Goal: Task Accomplishment & Management: Manage account settings

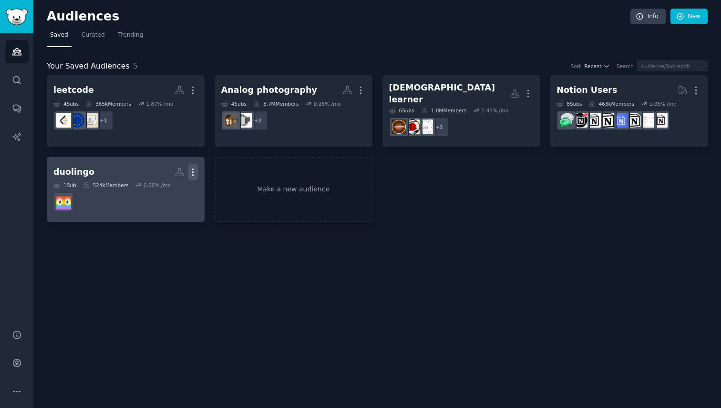
click at [191, 167] on icon "button" at bounding box center [193, 172] width 10 height 10
click at [171, 190] on p "Delete" at bounding box center [167, 192] width 22 height 10
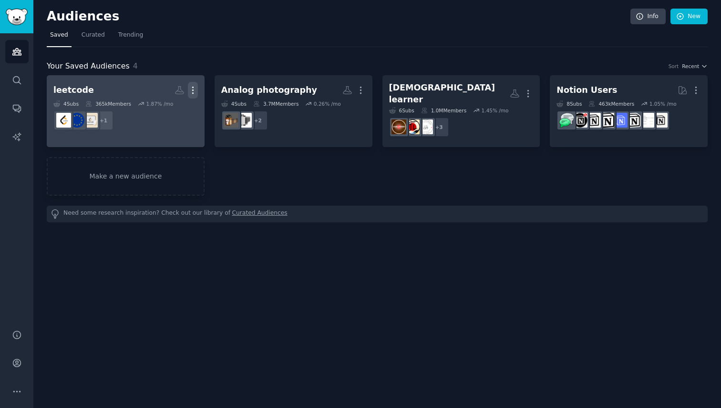
click at [194, 91] on icon "button" at bounding box center [193, 90] width 10 height 10
click at [165, 109] on p "Delete" at bounding box center [167, 110] width 22 height 10
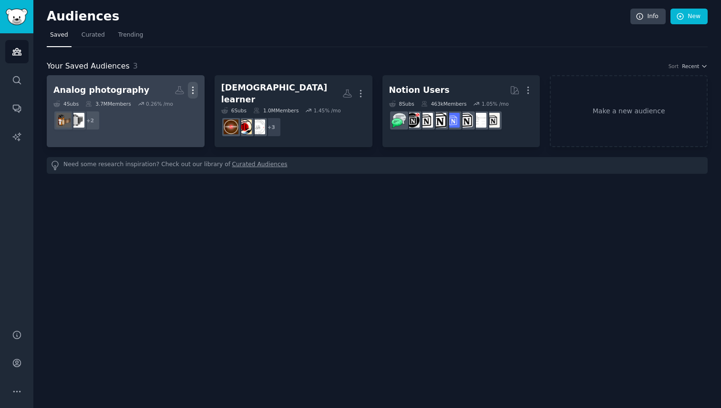
click at [196, 89] on icon "button" at bounding box center [193, 90] width 10 height 10
click at [164, 110] on p "Delete" at bounding box center [167, 110] width 22 height 10
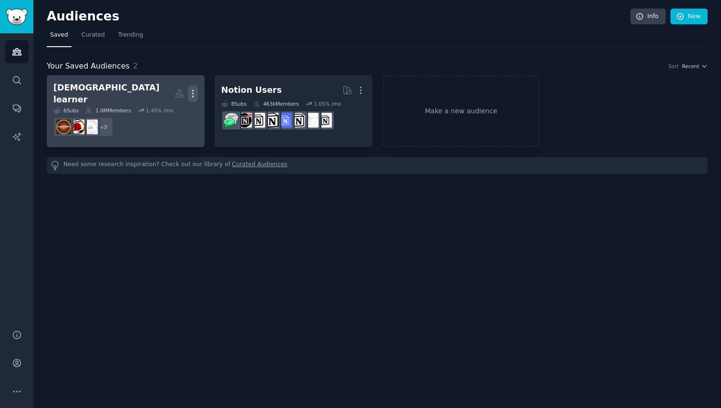
click at [192, 89] on icon "button" at bounding box center [193, 94] width 10 height 10
click at [159, 109] on p "Delete" at bounding box center [167, 114] width 22 height 10
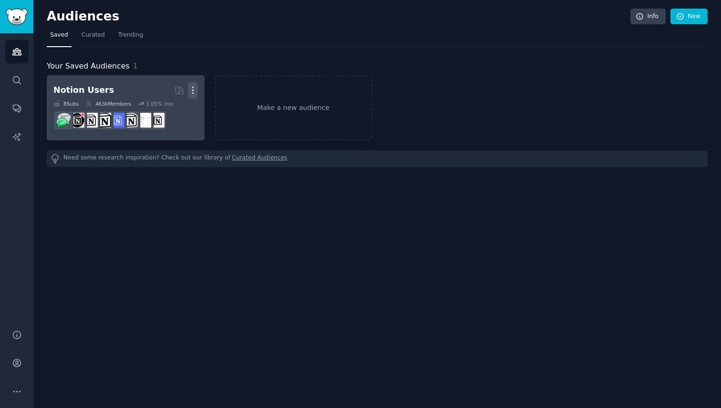
click at [191, 90] on icon "button" at bounding box center [193, 90] width 10 height 10
click at [170, 111] on p "Delete" at bounding box center [167, 110] width 22 height 10
